Goal: Find specific page/section: Find specific page/section

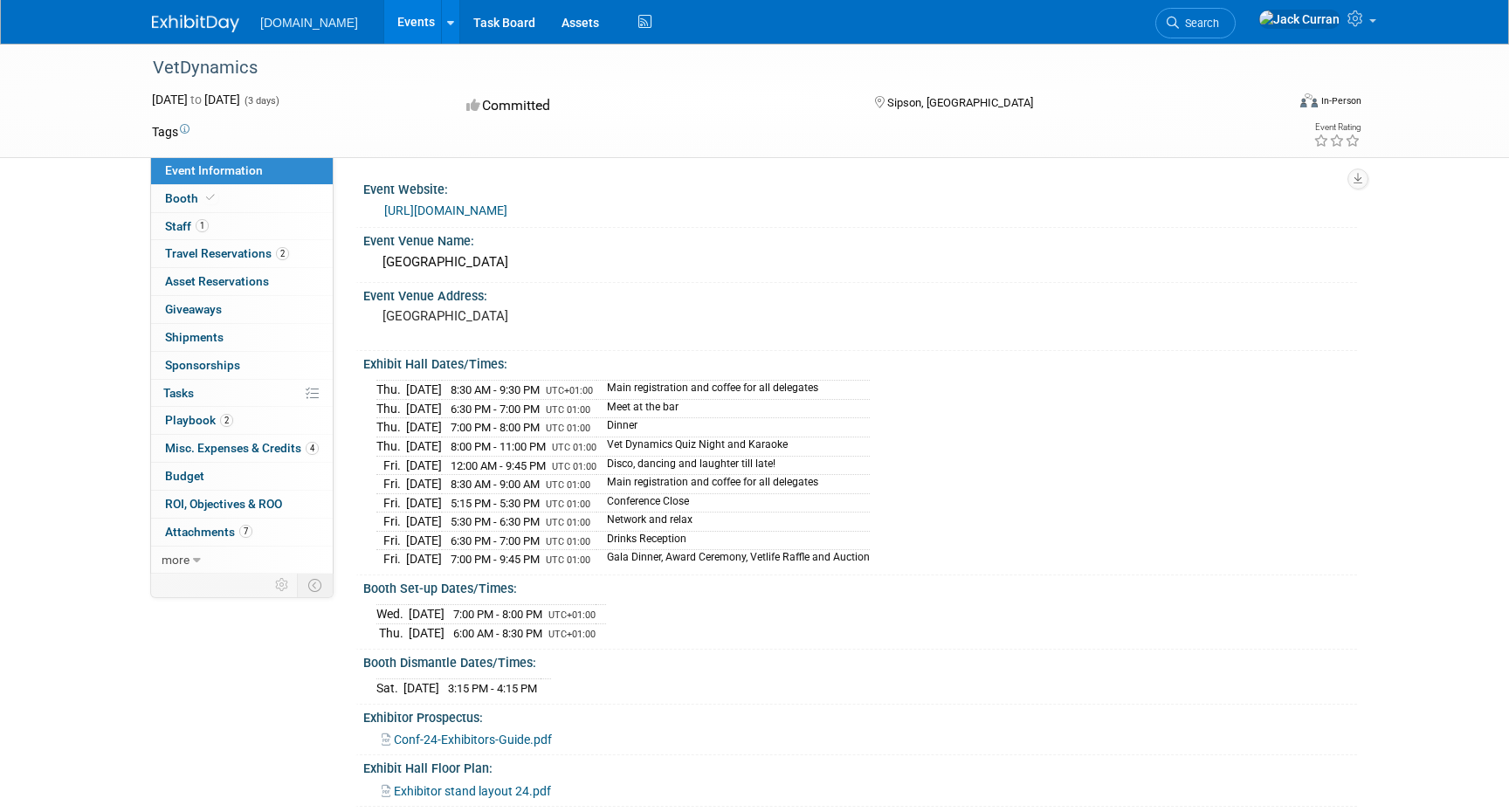
click at [384, 16] on link "Events" at bounding box center [415, 22] width 64 height 44
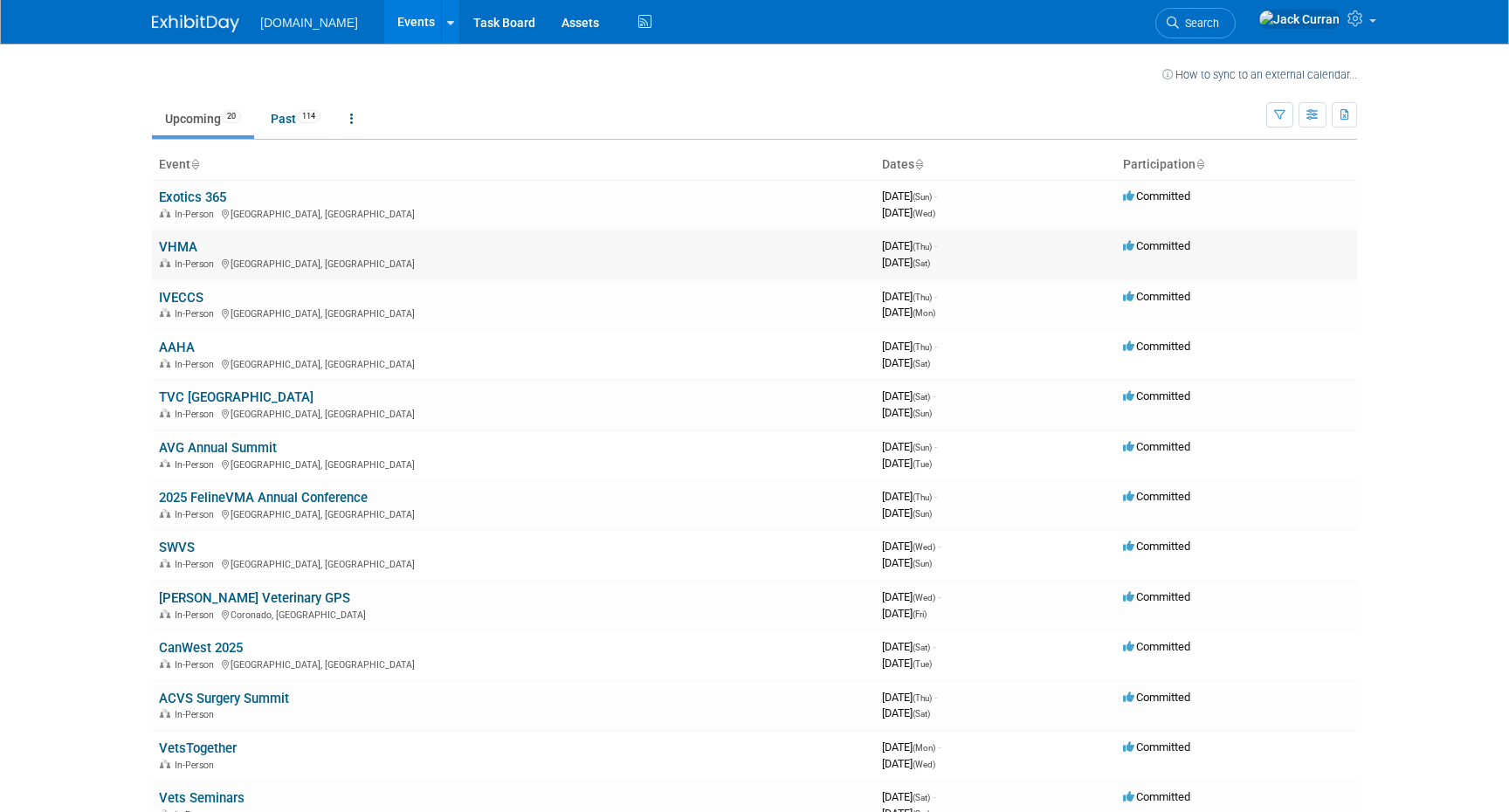
click at [186, 247] on link "VHMA" at bounding box center [178, 246] width 39 height 15
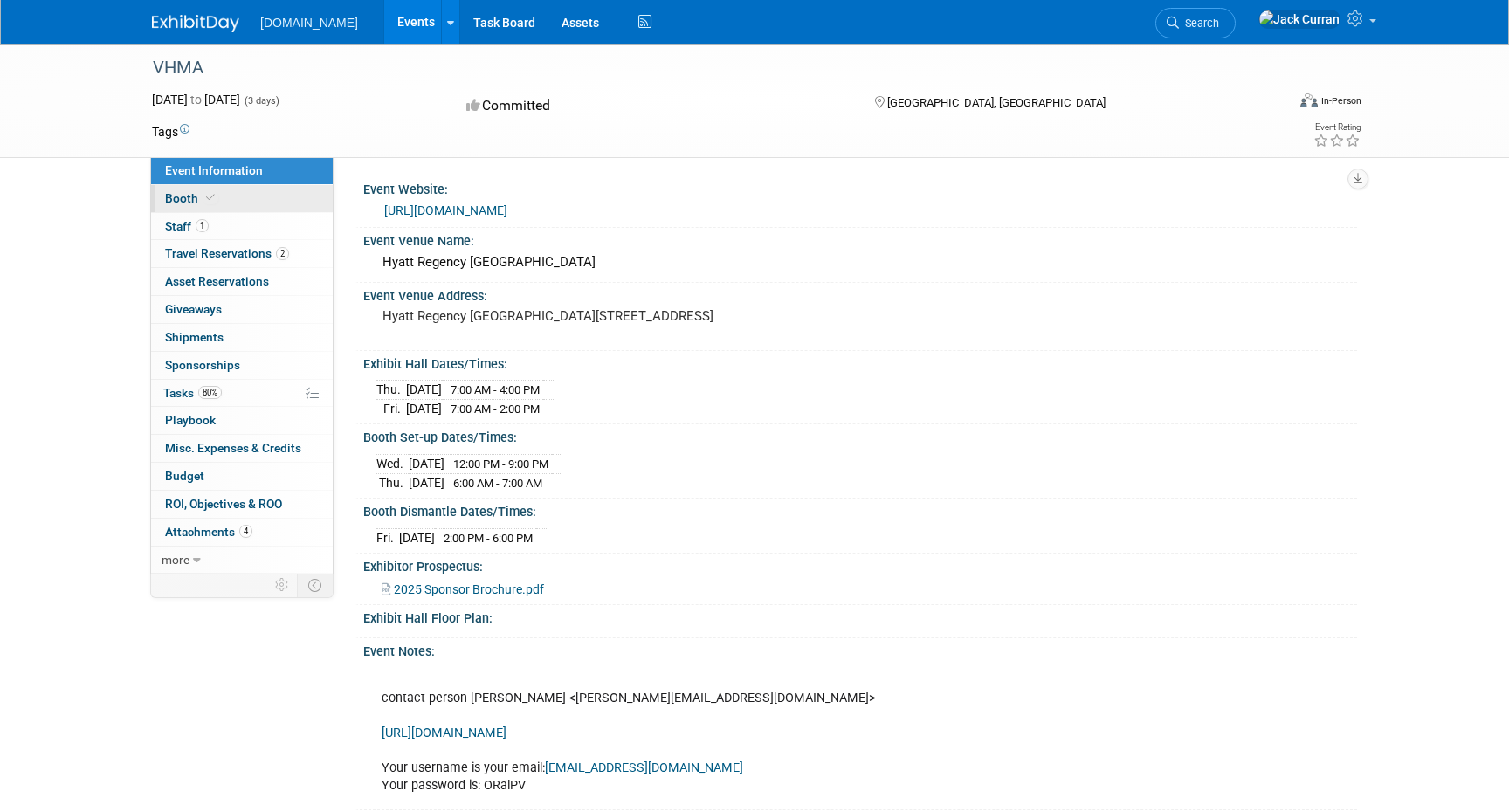
click at [253, 201] on link "Booth" at bounding box center [242, 199] width 182 height 27
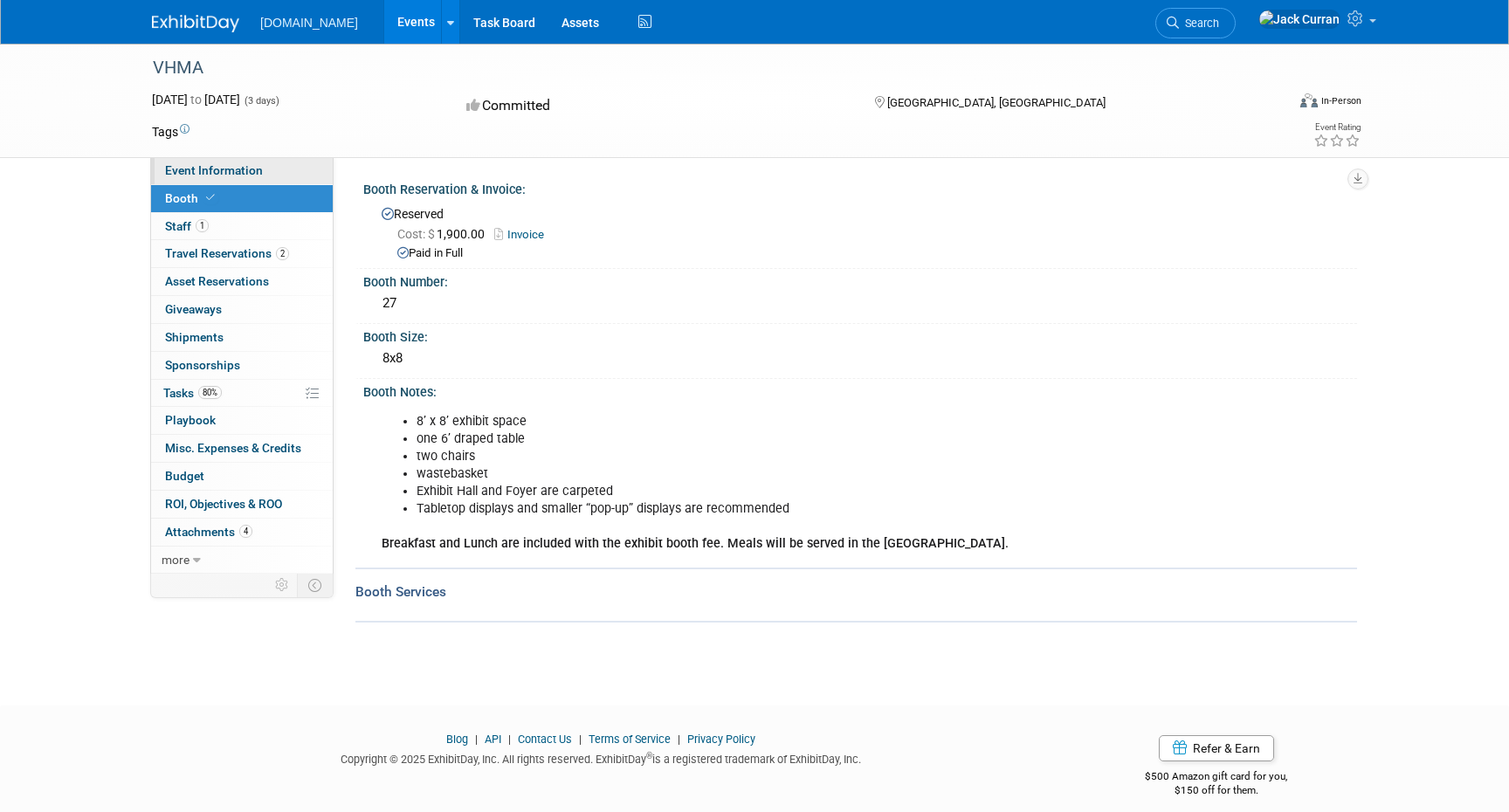
click at [243, 178] on link "Event Information" at bounding box center [242, 171] width 182 height 27
